Goal: Find specific page/section: Find specific page/section

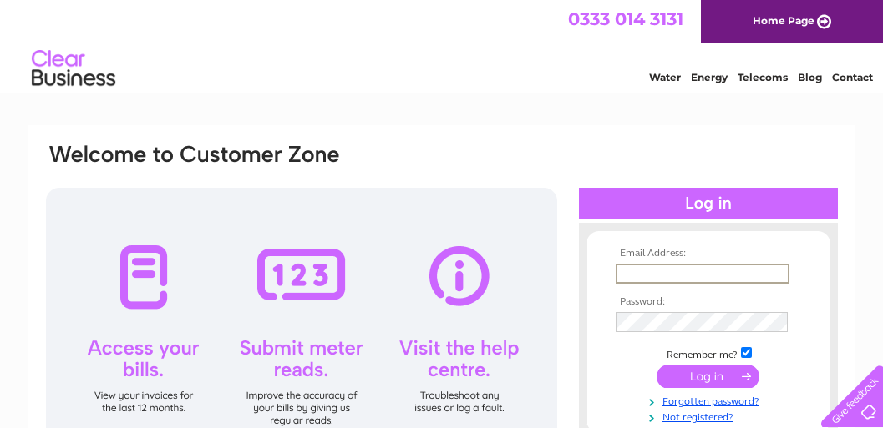
click at [664, 276] on input "text" at bounding box center [703, 274] width 174 height 20
type input "falconrs@btinternet.com"
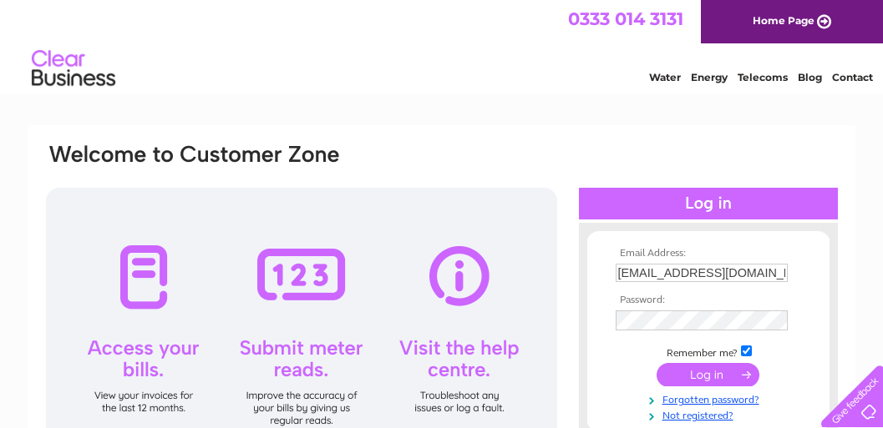
click at [697, 372] on input "submit" at bounding box center [707, 374] width 103 height 23
click at [717, 377] on input "submit" at bounding box center [707, 374] width 103 height 23
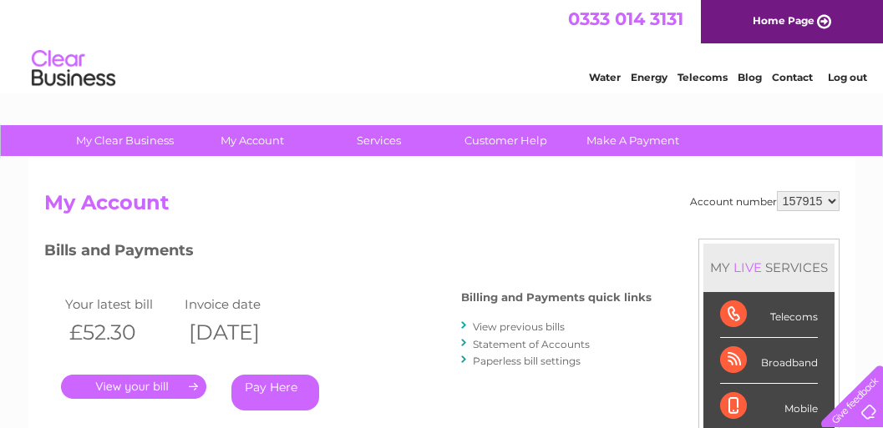
click at [179, 381] on link "." at bounding box center [133, 387] width 145 height 24
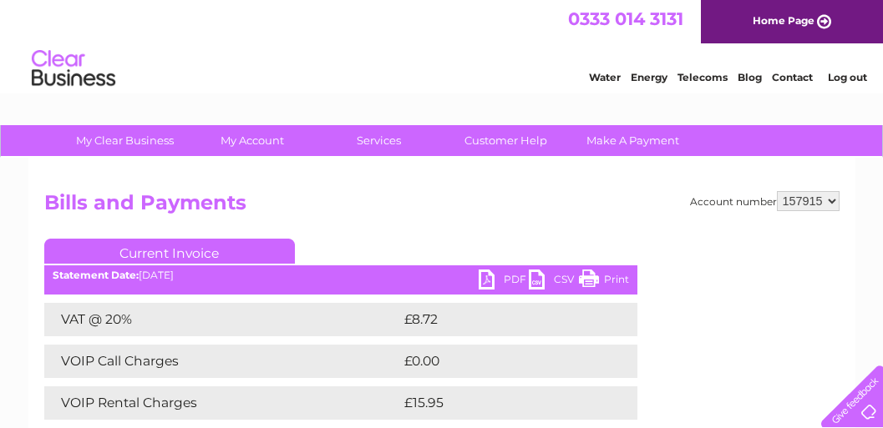
click at [612, 275] on link "Print" at bounding box center [604, 282] width 50 height 24
click at [854, 77] on link "Log out" at bounding box center [847, 77] width 39 height 13
